Goal: Information Seeking & Learning: Learn about a topic

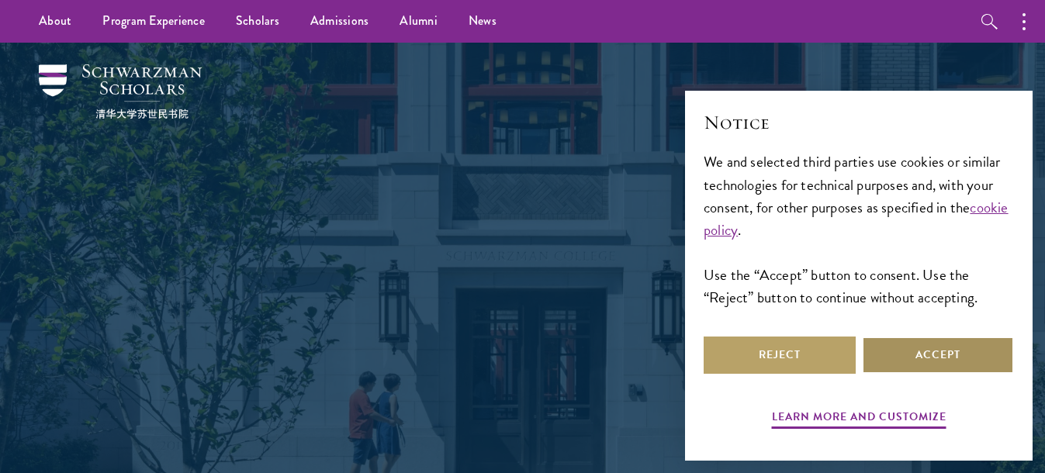
click at [931, 348] on button "Accept" at bounding box center [938, 355] width 152 height 37
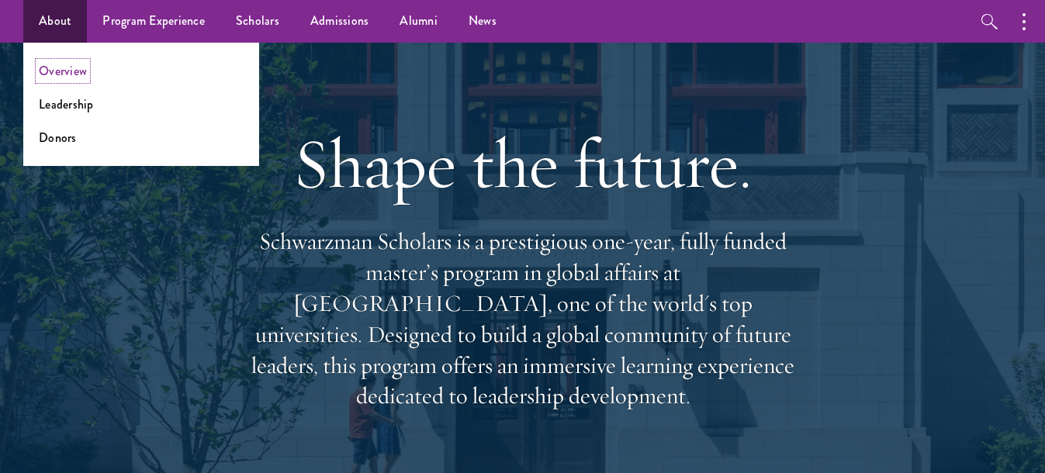
click at [68, 72] on link "Overview" at bounding box center [63, 71] width 48 height 18
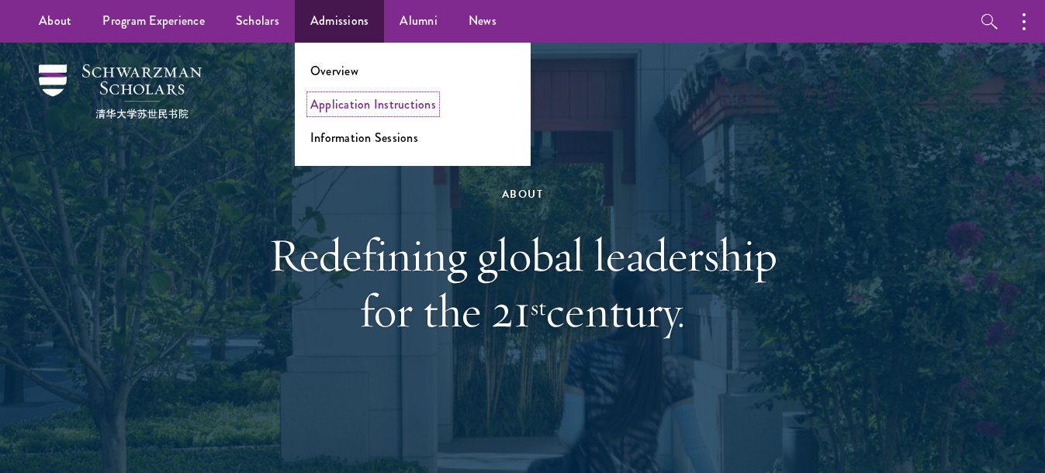
click at [371, 99] on link "Application Instructions" at bounding box center [373, 104] width 126 height 18
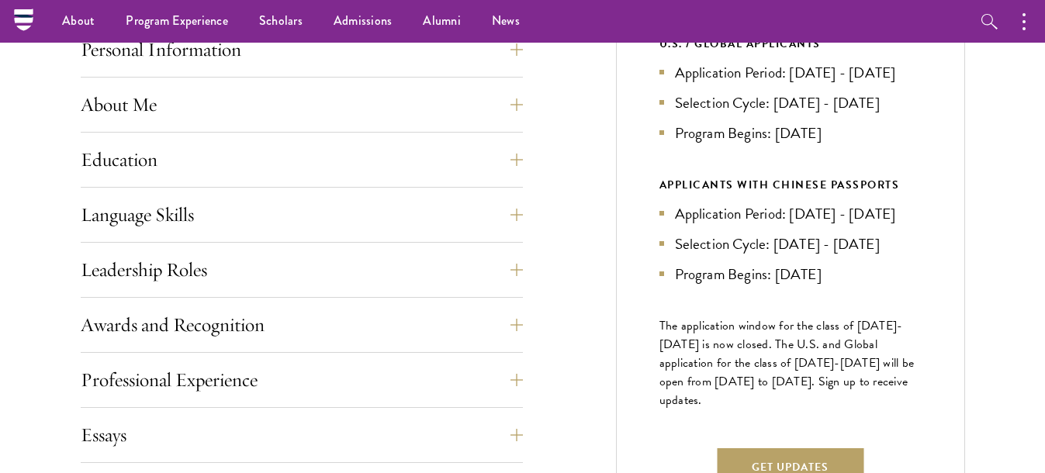
scroll to position [621, 0]
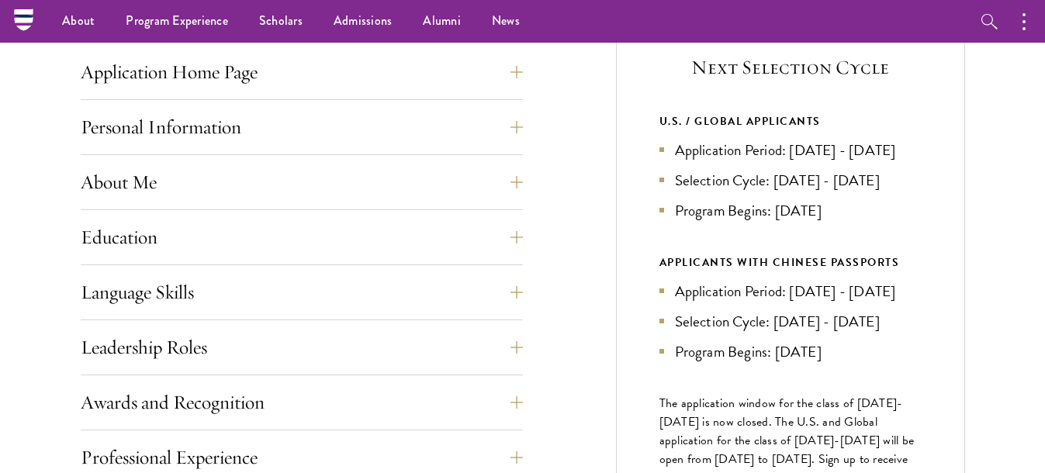
drag, startPoint x: 645, startPoint y: 117, endPoint x: 826, endPoint y: 196, distance: 198.1
click at [843, 237] on div "Next Selection Cycle U.S. / GLOBAL APPLICANTS Application Period: Apr 2026 - Se…" at bounding box center [790, 316] width 349 height 618
click at [815, 150] on li "Application Period: Apr 2026 - Sep 2026" at bounding box center [791, 150] width 262 height 23
drag, startPoint x: 792, startPoint y: 147, endPoint x: 878, endPoint y: 168, distance: 87.7
click at [878, 161] on li "Application Period: Apr 2026 - Sep 2026" at bounding box center [791, 150] width 262 height 23
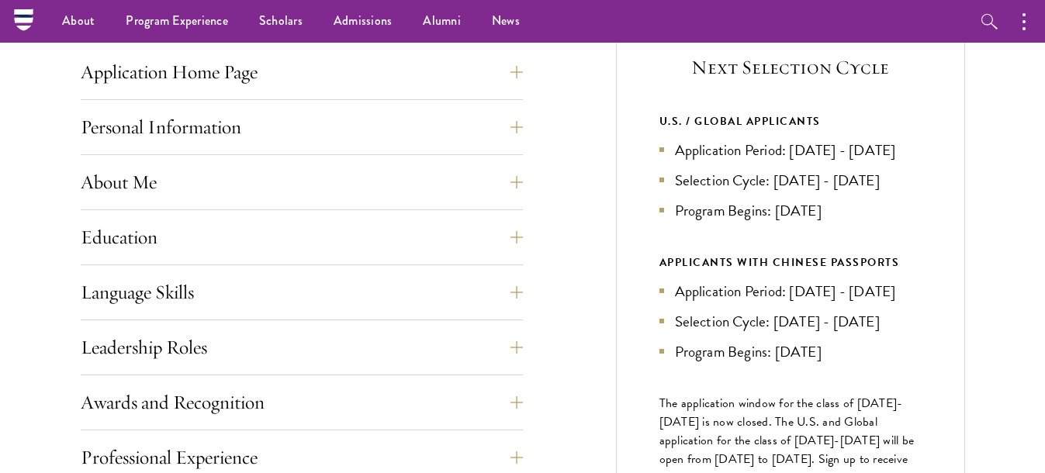
copy li "Apr 2026 - Sep 2026"
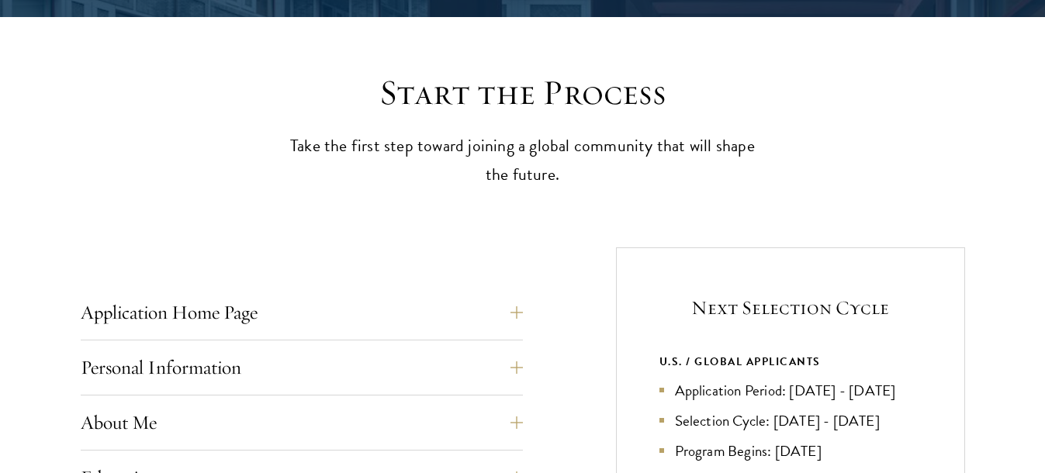
scroll to position [466, 0]
